Goal: Obtain resource: Download file/media

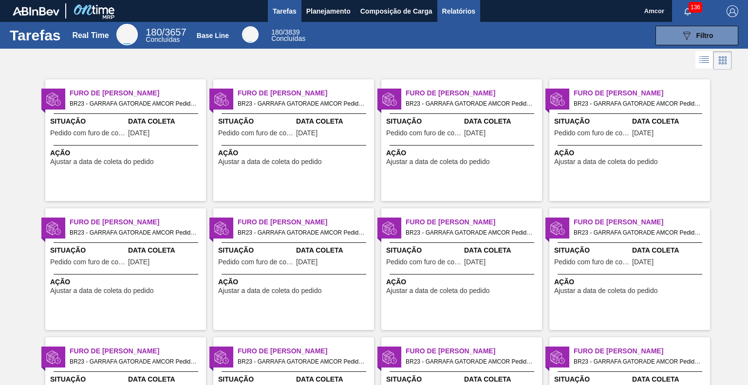
click at [464, 12] on span "Relatórios" at bounding box center [458, 11] width 33 height 12
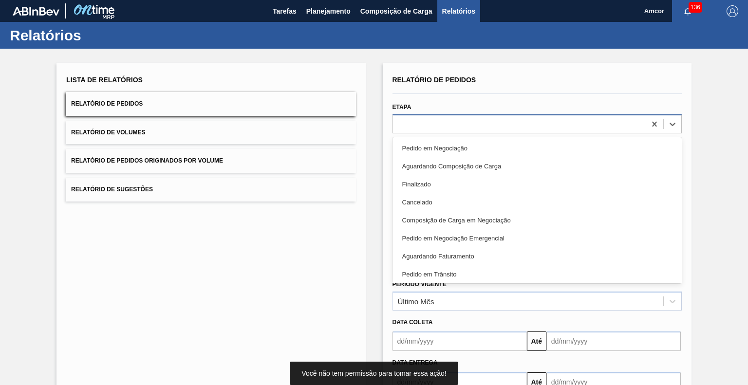
click at [453, 114] on div at bounding box center [536, 123] width 289 height 19
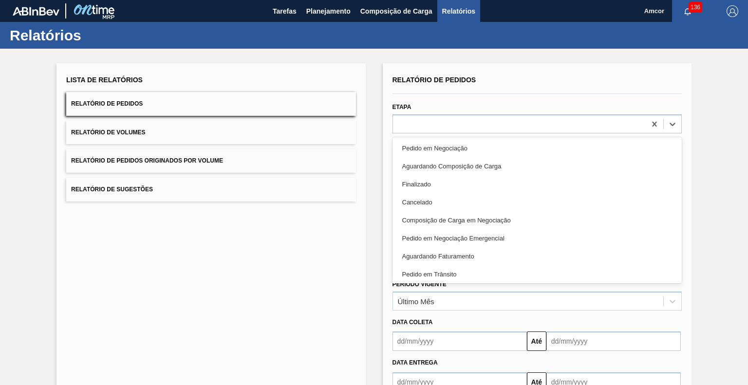
click at [454, 256] on div "Aguardando Faturamento" at bounding box center [536, 256] width 289 height 18
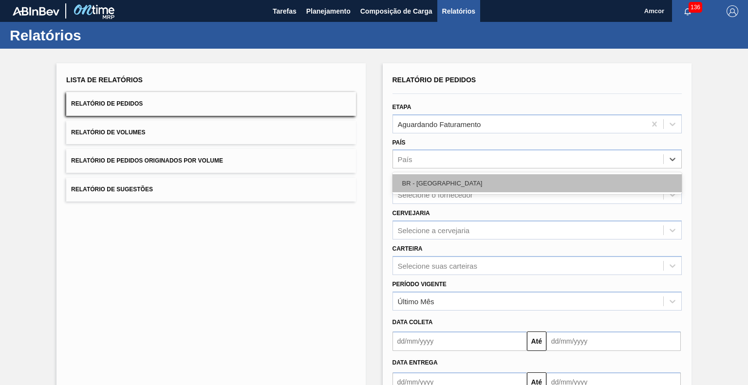
drag, startPoint x: 437, startPoint y: 163, endPoint x: 465, endPoint y: 178, distance: 32.5
click at [437, 163] on div "País" at bounding box center [528, 159] width 270 height 14
click at [473, 184] on div "BR - [GEOGRAPHIC_DATA]" at bounding box center [536, 183] width 289 height 18
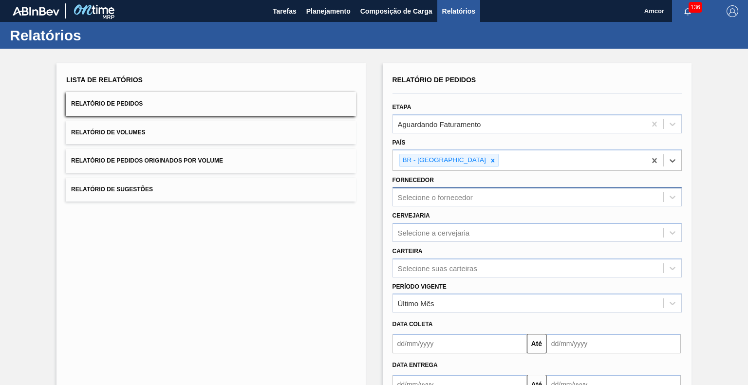
click at [469, 194] on div "Selecione o fornecedor" at bounding box center [435, 197] width 75 height 8
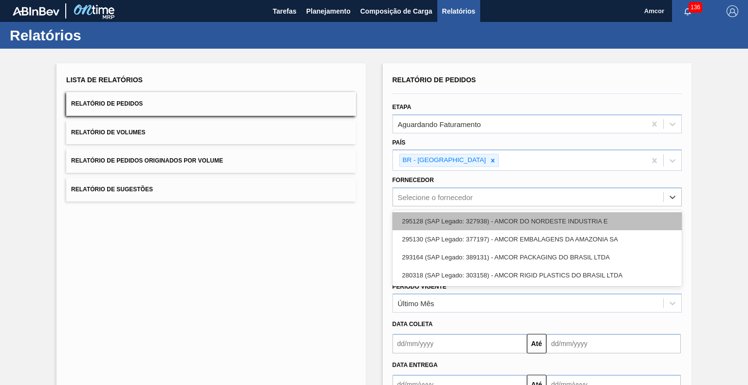
click at [499, 224] on div "295128 (SAP Legado: 327938) - AMCOR DO NORDESTE INDUSTRIA E" at bounding box center [536, 221] width 289 height 18
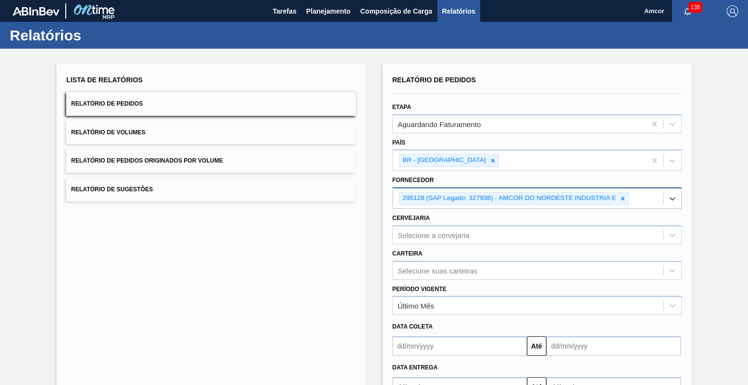
click at [633, 200] on div "295128 (SAP Legado: 327938) - AMCOR DO NORDESTE INDUSTRIA E" at bounding box center [528, 198] width 270 height 20
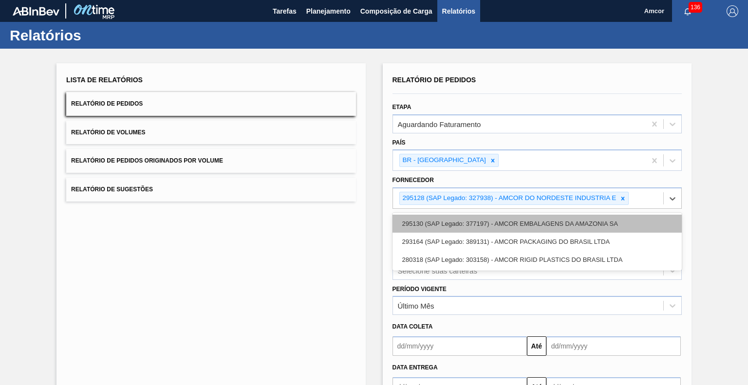
click at [569, 222] on div "295130 (SAP Legado: 377197) - AMCOR EMBALAGENS DA AMAZONIA SA" at bounding box center [536, 224] width 289 height 18
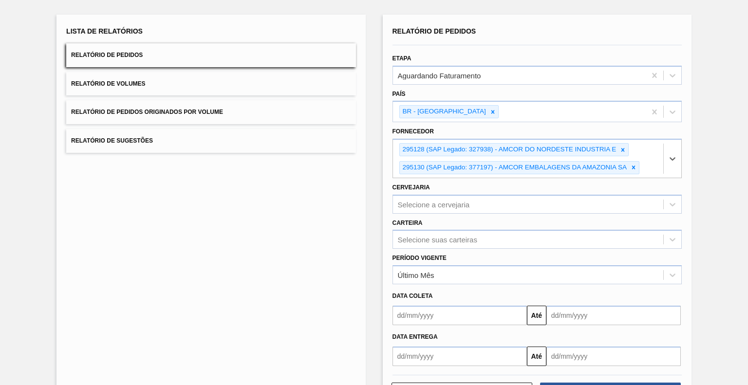
scroll to position [86, 0]
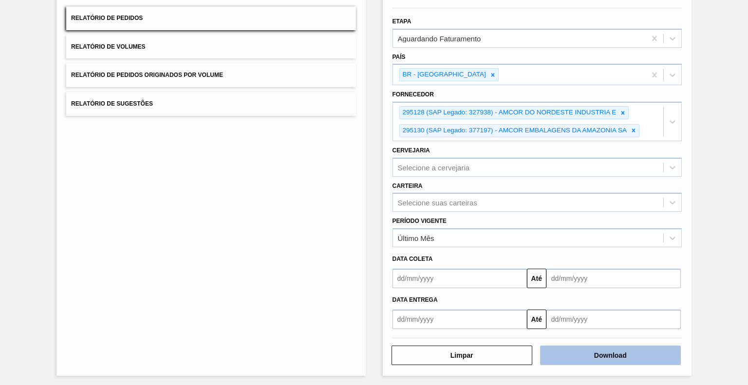
click at [575, 349] on button "Download" at bounding box center [610, 355] width 141 height 19
